Goal: Information Seeking & Learning: Learn about a topic

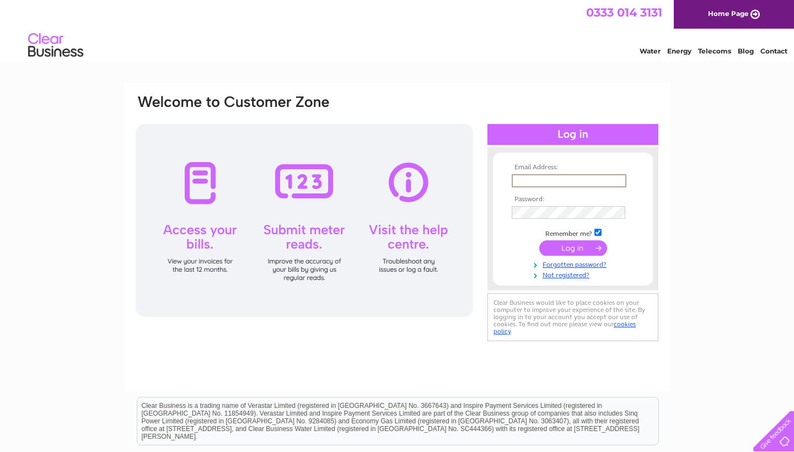
type input "darren.sargison@btinternet.com"
click at [573, 247] on input "submit" at bounding box center [573, 247] width 68 height 15
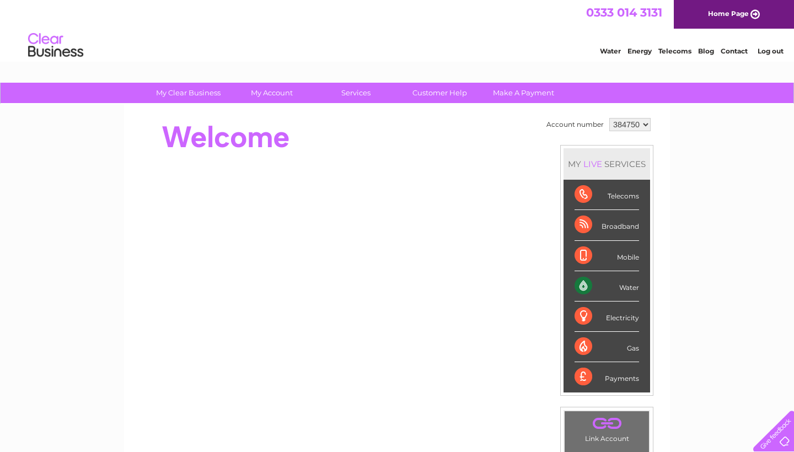
click at [591, 284] on div "Water" at bounding box center [607, 286] width 65 height 30
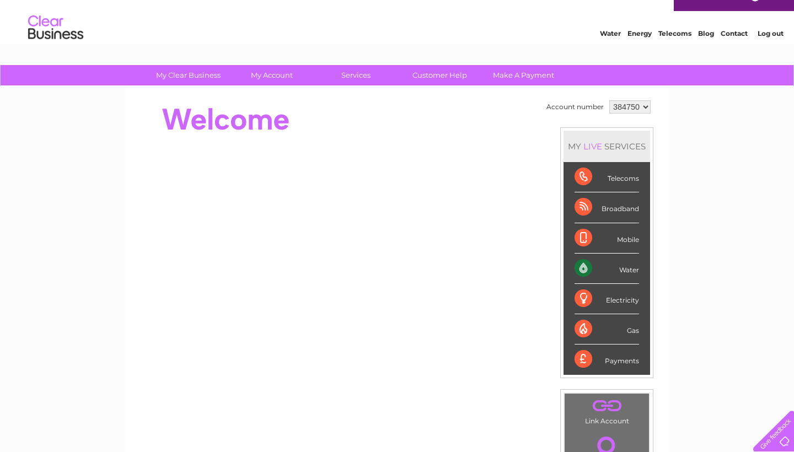
click at [634, 266] on div "Water" at bounding box center [607, 269] width 65 height 30
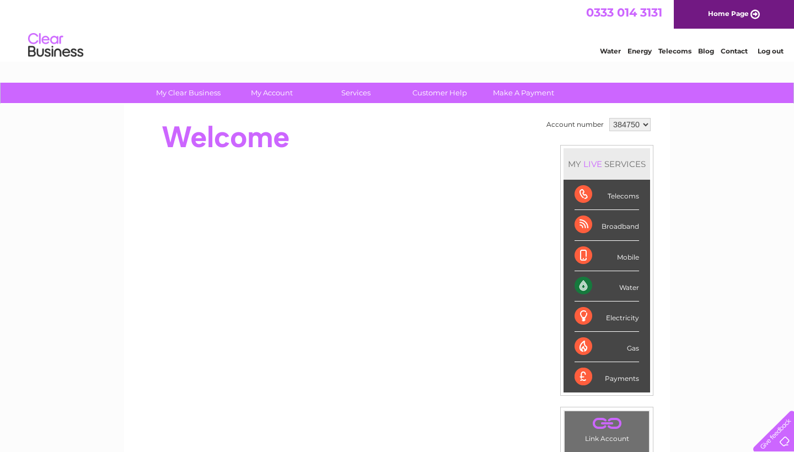
scroll to position [0, 0]
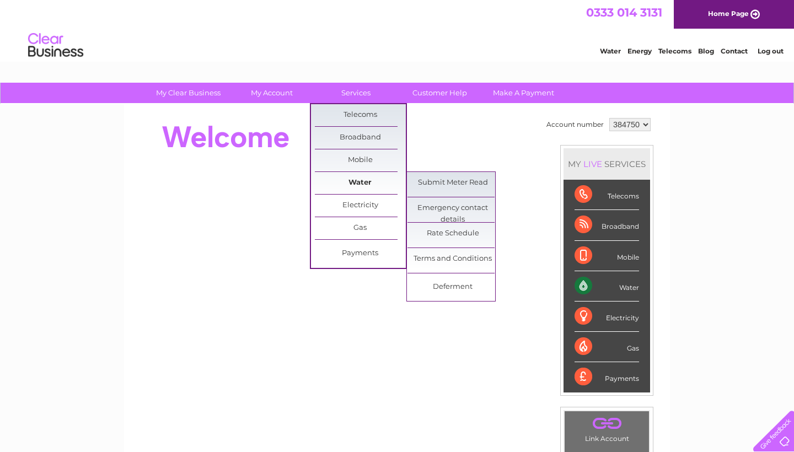
click at [357, 179] on link "Water" at bounding box center [360, 183] width 91 height 22
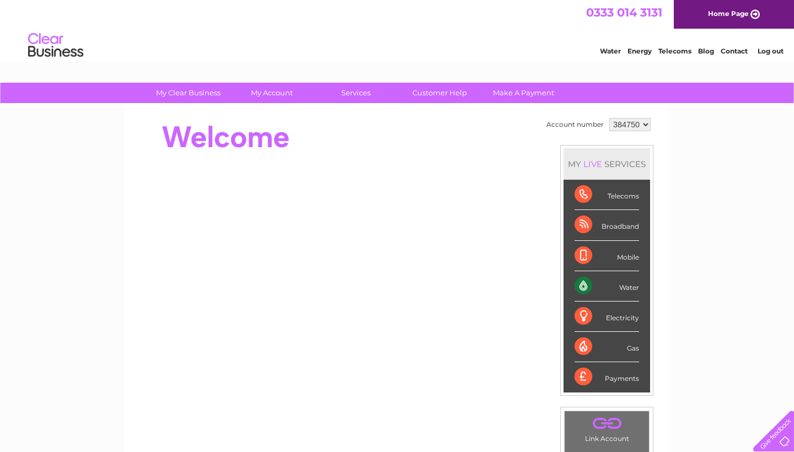
click at [697, 241] on div "My Clear Business Login Details My Details My Preferences Link Account My Accou…" at bounding box center [397, 393] width 794 height 620
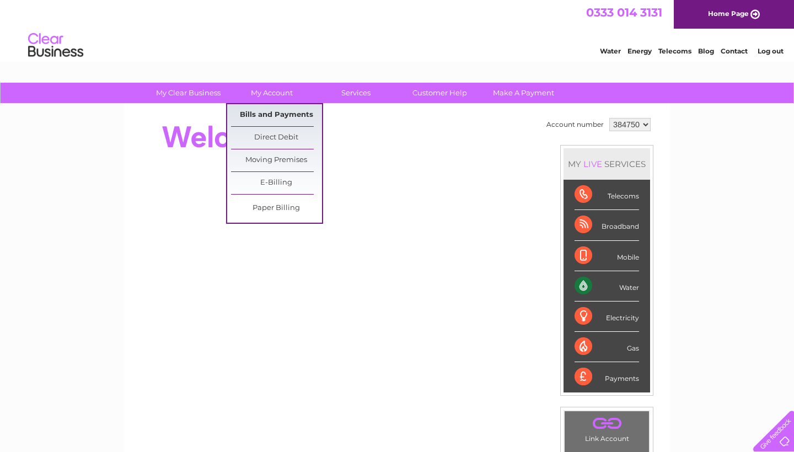
click at [277, 111] on link "Bills and Payments" at bounding box center [276, 115] width 91 height 22
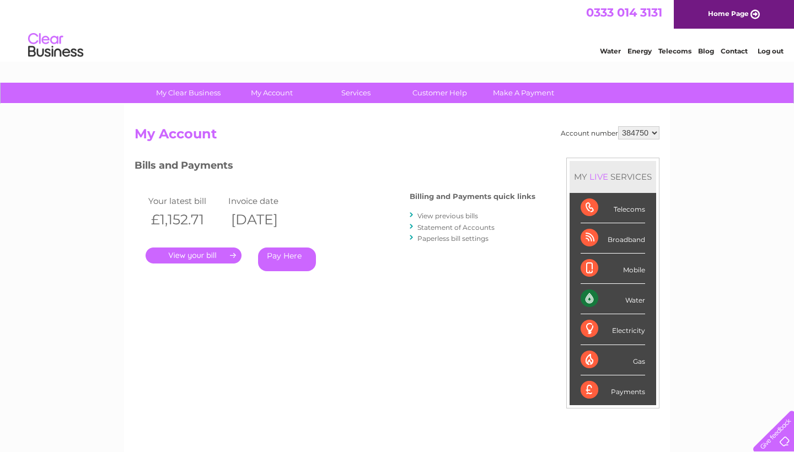
click at [198, 256] on link "." at bounding box center [194, 256] width 96 height 16
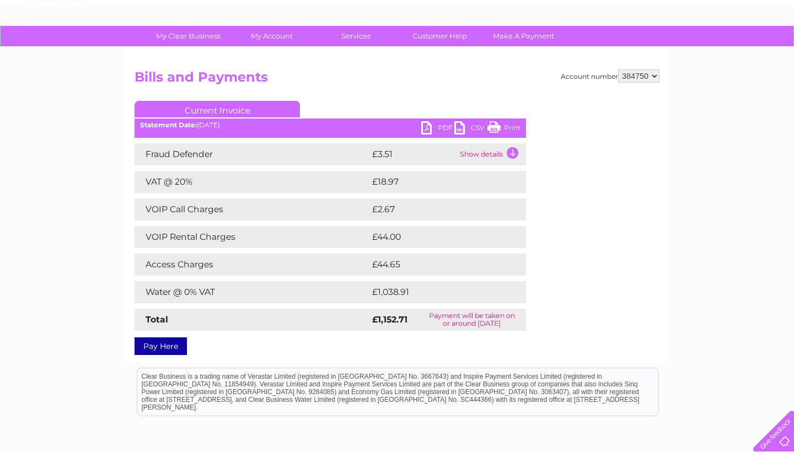
scroll to position [58, 0]
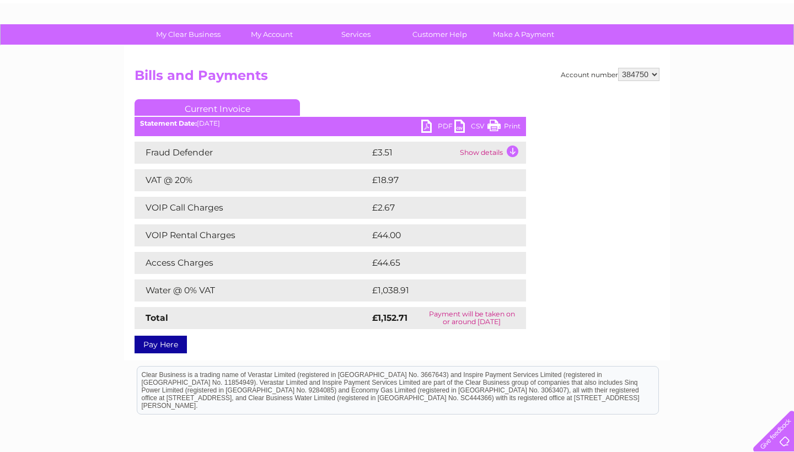
click at [281, 283] on td "Water @ 0% VAT" at bounding box center [252, 291] width 235 height 22
click at [432, 126] on link "PDF" at bounding box center [437, 128] width 33 height 16
click at [652, 272] on div "Account number 384750 Bills and Payments Current Invoice PDF CSV Print" at bounding box center [397, 209] width 525 height 282
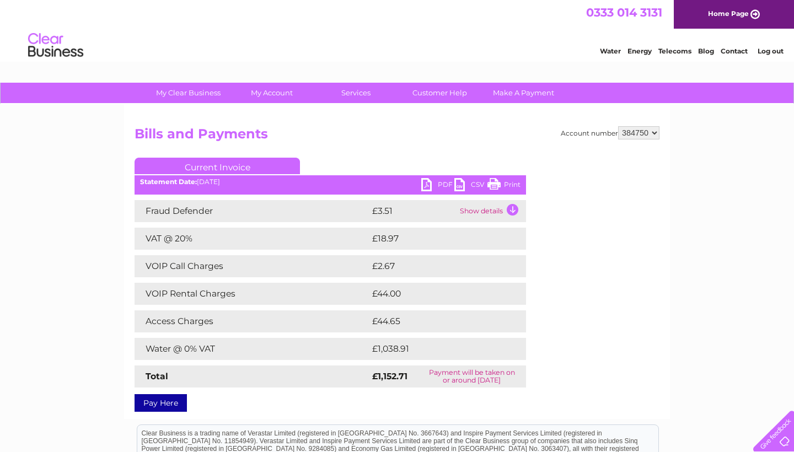
scroll to position [0, 0]
click at [561, 302] on div "Account number 384750 Bills and Payments Current Invoice PDF CSV Print" at bounding box center [397, 267] width 525 height 282
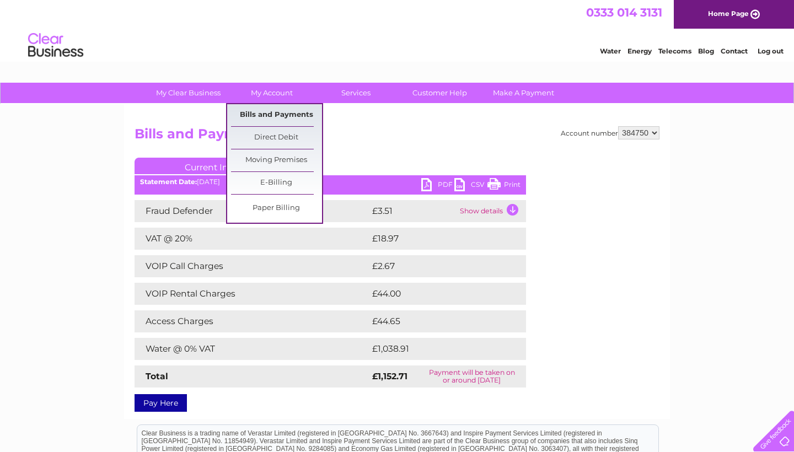
click at [273, 110] on link "Bills and Payments" at bounding box center [276, 115] width 91 height 22
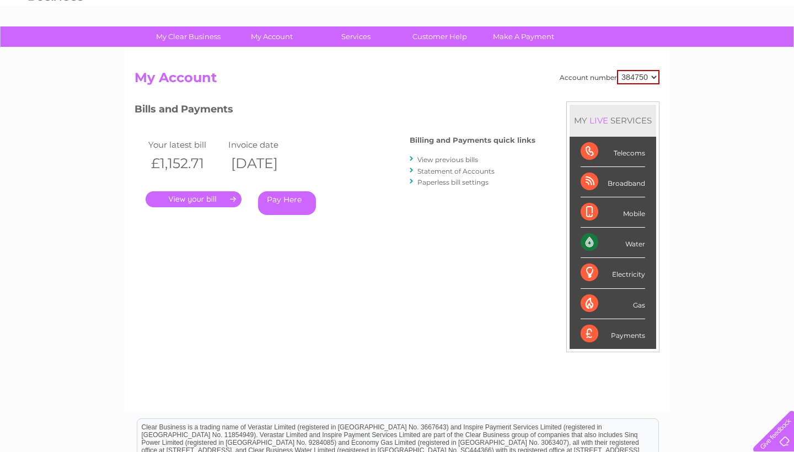
scroll to position [56, 0]
click at [448, 159] on link "View previous bills" at bounding box center [447, 160] width 61 height 8
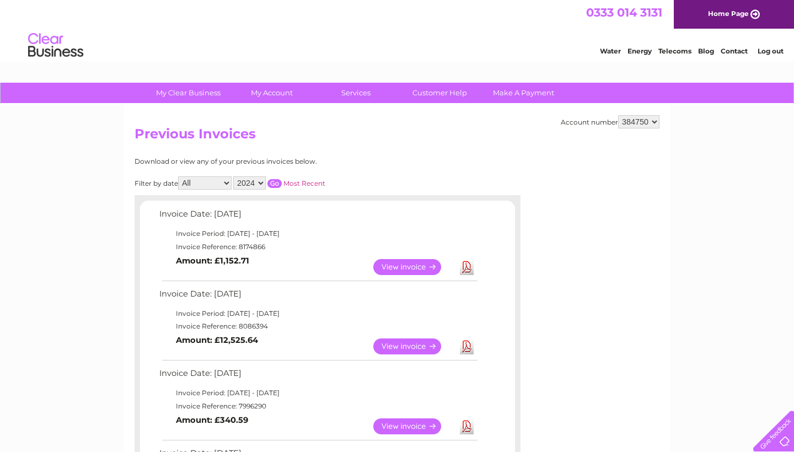
click at [282, 179] on input "button" at bounding box center [274, 183] width 14 height 9
click at [282, 181] on input "button" at bounding box center [274, 183] width 14 height 9
click at [282, 180] on input "button" at bounding box center [274, 183] width 14 height 9
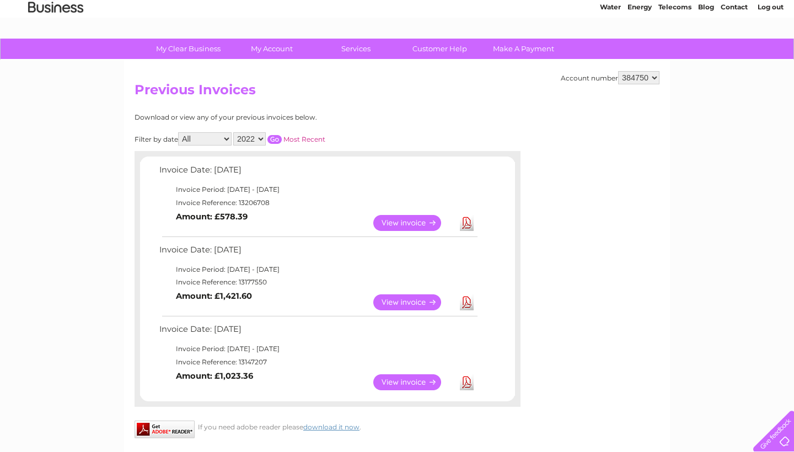
scroll to position [41, 0]
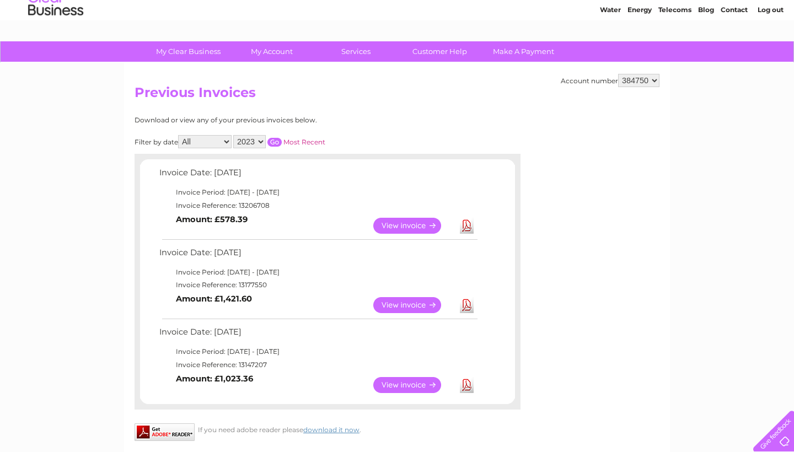
click at [282, 139] on input "button" at bounding box center [274, 142] width 14 height 9
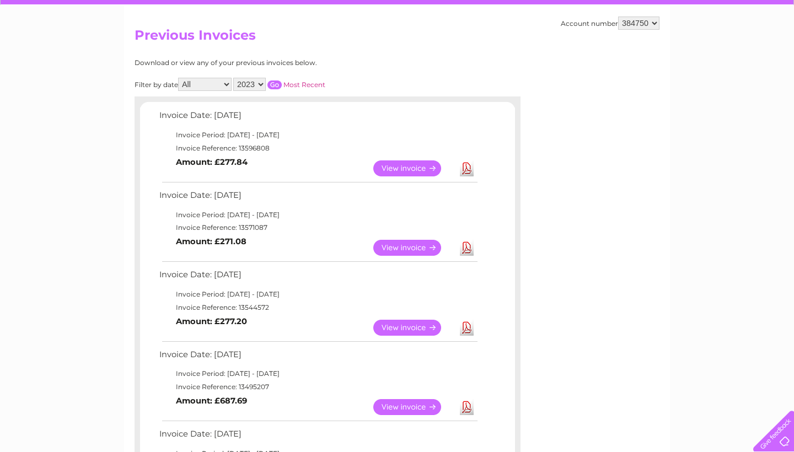
scroll to position [98, 0]
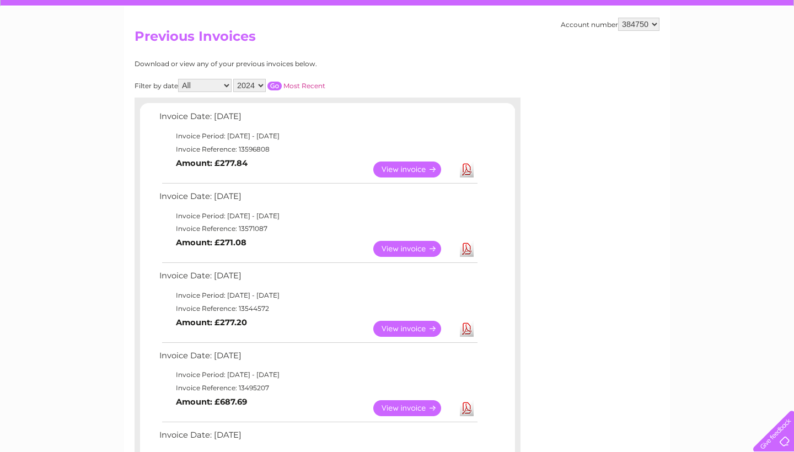
click at [282, 82] on input "button" at bounding box center [274, 86] width 14 height 9
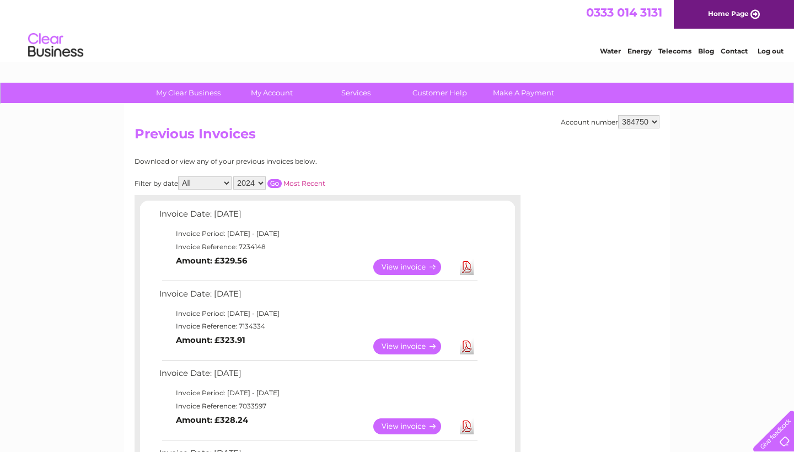
scroll to position [0, 0]
select select "2025"
click at [282, 181] on input "button" at bounding box center [274, 183] width 14 height 9
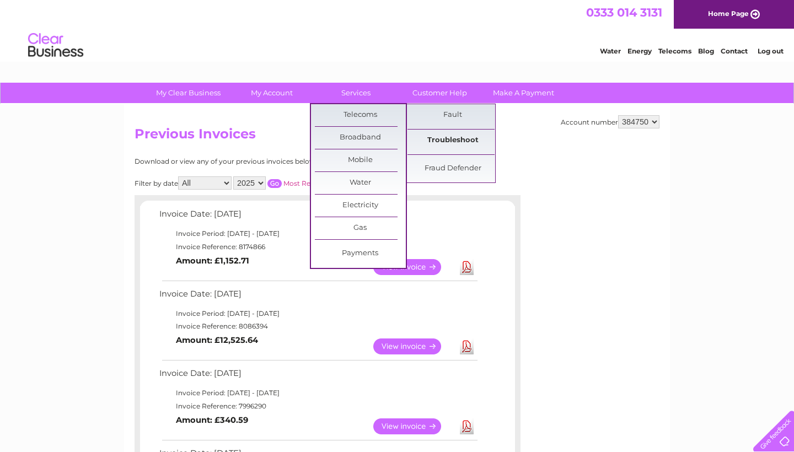
click at [437, 131] on link "Troubleshoot" at bounding box center [452, 141] width 91 height 22
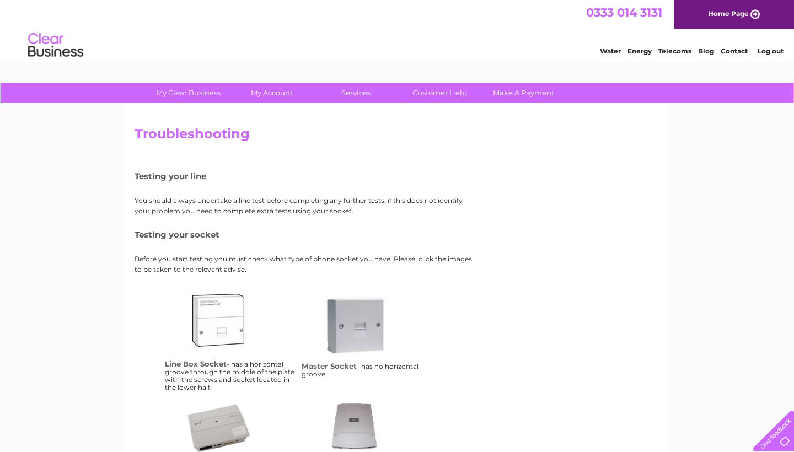
click at [376, 169] on div "Testing your line You should always undertake a line test before completing any…" at bounding box center [306, 322] width 342 height 329
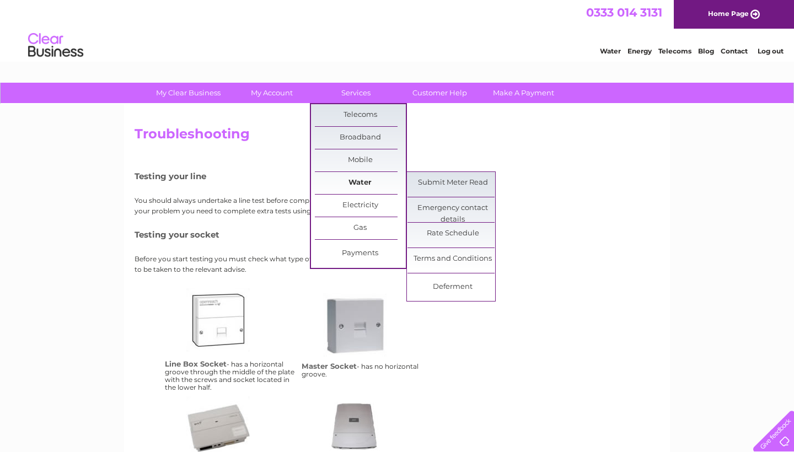
click at [355, 183] on link "Water" at bounding box center [360, 183] width 91 height 22
click at [446, 286] on link "Deferment" at bounding box center [452, 287] width 91 height 22
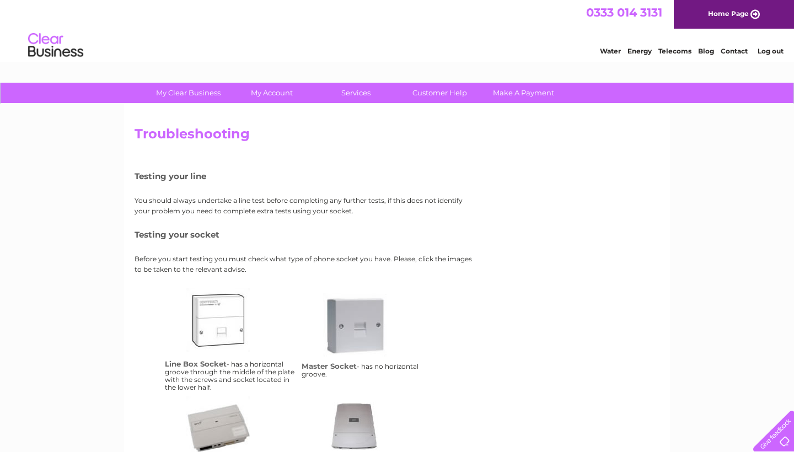
click at [545, 168] on div "Troubleshooting Testing your line You should always undertake a line test befor…" at bounding box center [397, 306] width 525 height 361
click at [430, 92] on link "Customer Help" at bounding box center [439, 93] width 91 height 20
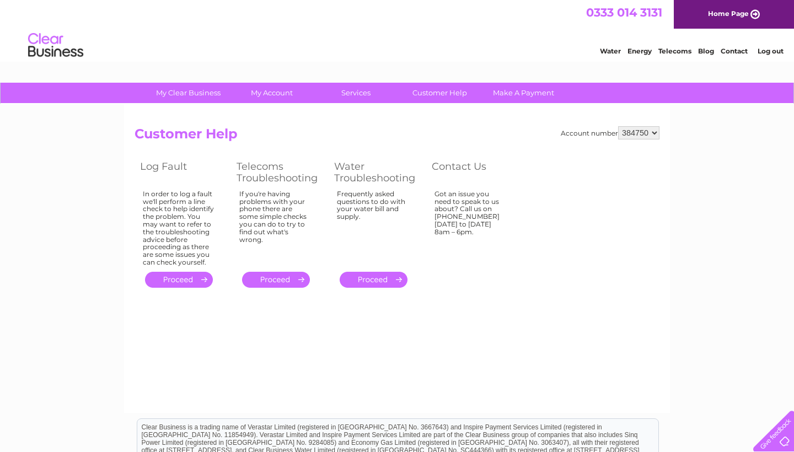
click at [372, 273] on link "." at bounding box center [374, 280] width 68 height 16
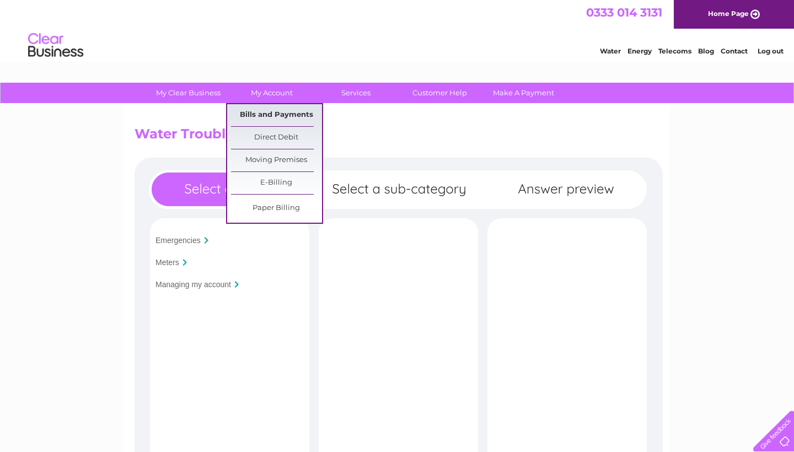
click at [282, 114] on link "Bills and Payments" at bounding box center [276, 115] width 91 height 22
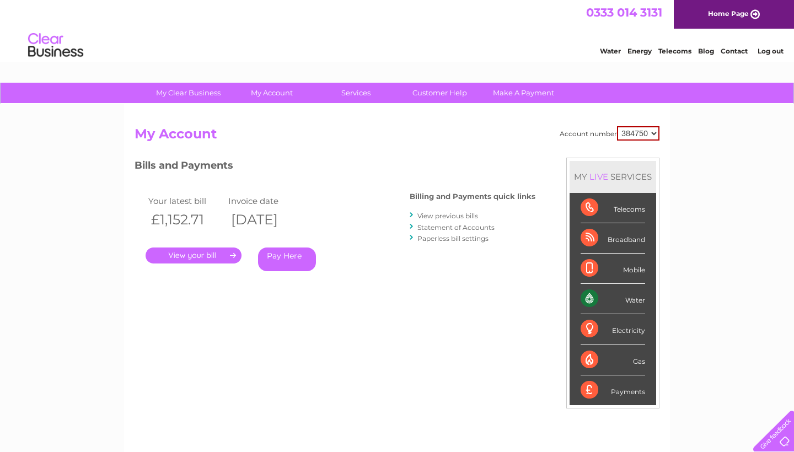
click at [198, 251] on link "." at bounding box center [194, 256] width 96 height 16
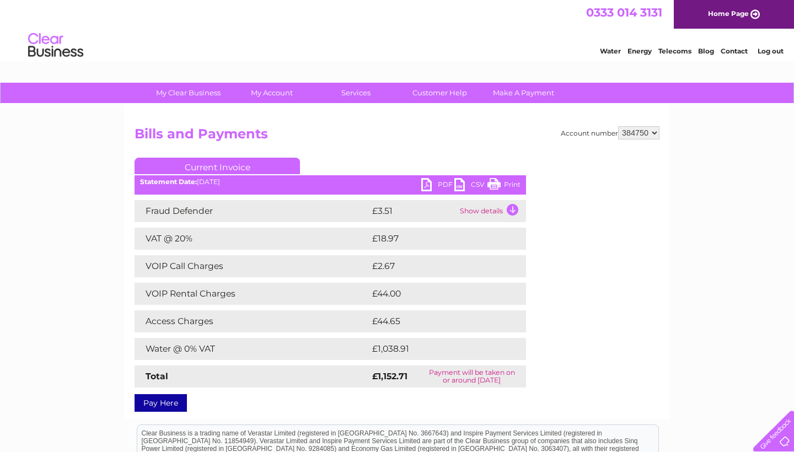
click at [241, 348] on td "Water @ 0% VAT" at bounding box center [252, 349] width 235 height 22
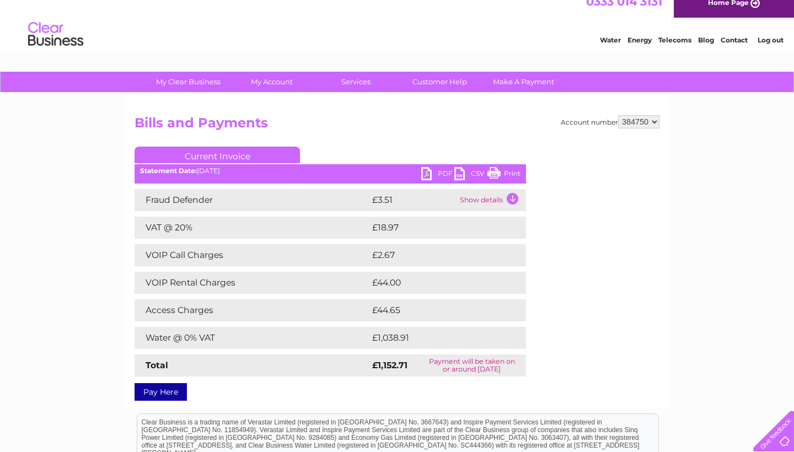
scroll to position [12, 0]
click at [618, 322] on div "Account number 384750 Bills and Payments Current Invoice PDF CSV Print" at bounding box center [397, 256] width 525 height 282
click at [429, 171] on link "PDF" at bounding box center [437, 175] width 33 height 16
click at [603, 299] on div "Account number 384750 Bills and Payments Current Invoice PDF CSV Print" at bounding box center [397, 256] width 525 height 282
click at [452, 78] on link "Customer Help" at bounding box center [439, 81] width 91 height 20
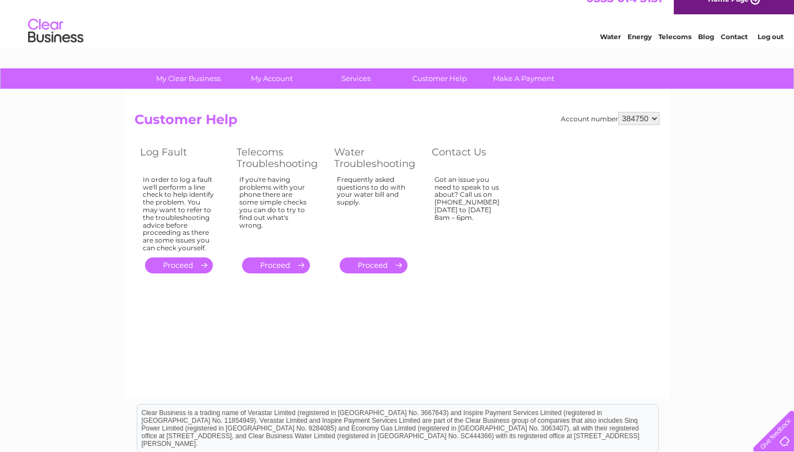
scroll to position [20, 0]
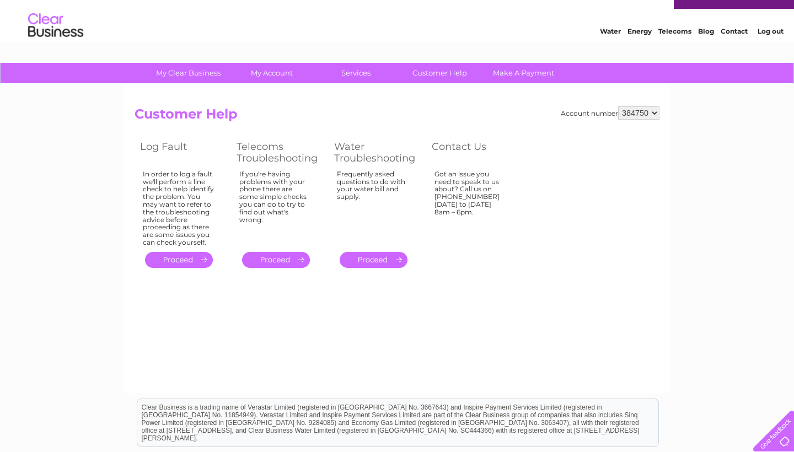
click at [382, 252] on link "." at bounding box center [374, 260] width 68 height 16
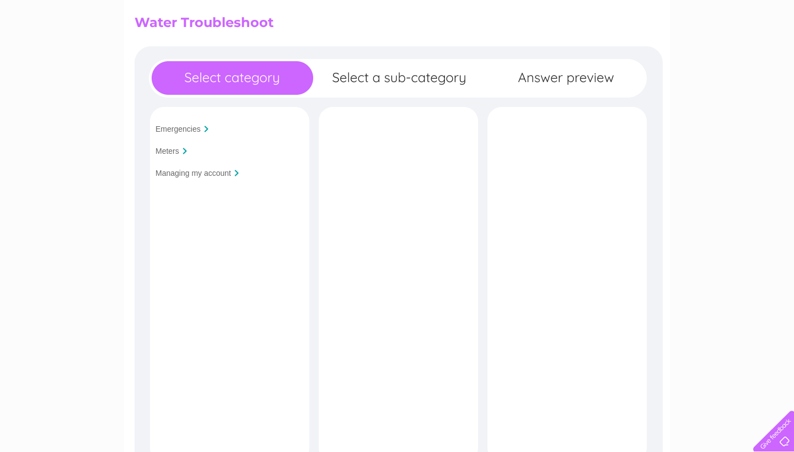
scroll to position [117, 0]
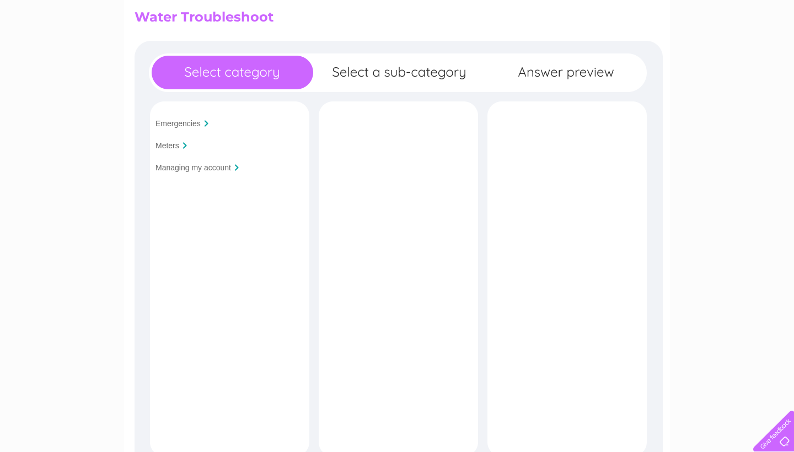
click at [173, 147] on input "Meters" at bounding box center [167, 145] width 24 height 9
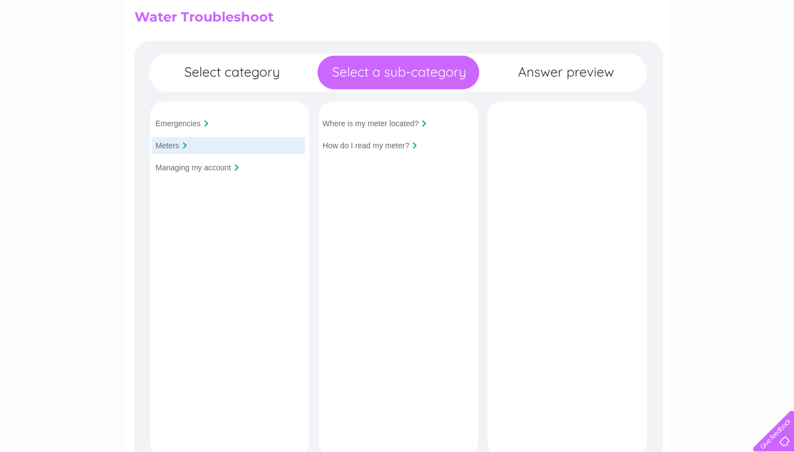
click at [172, 169] on input "Managing my account" at bounding box center [193, 167] width 76 height 9
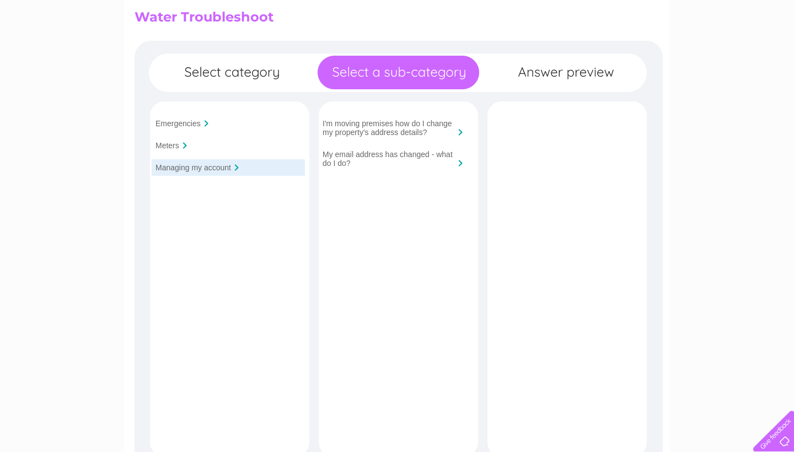
click at [174, 122] on input "Emergencies" at bounding box center [177, 123] width 45 height 9
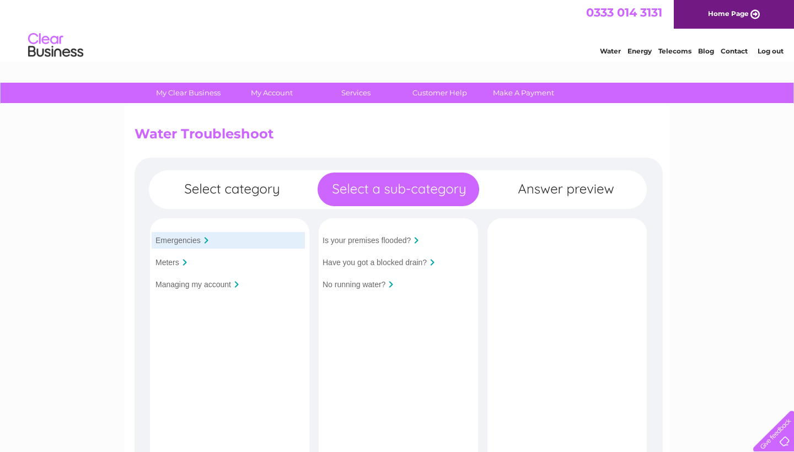
scroll to position [0, 0]
click at [610, 53] on link "Water" at bounding box center [610, 51] width 21 height 8
